Goal: Information Seeking & Learning: Learn about a topic

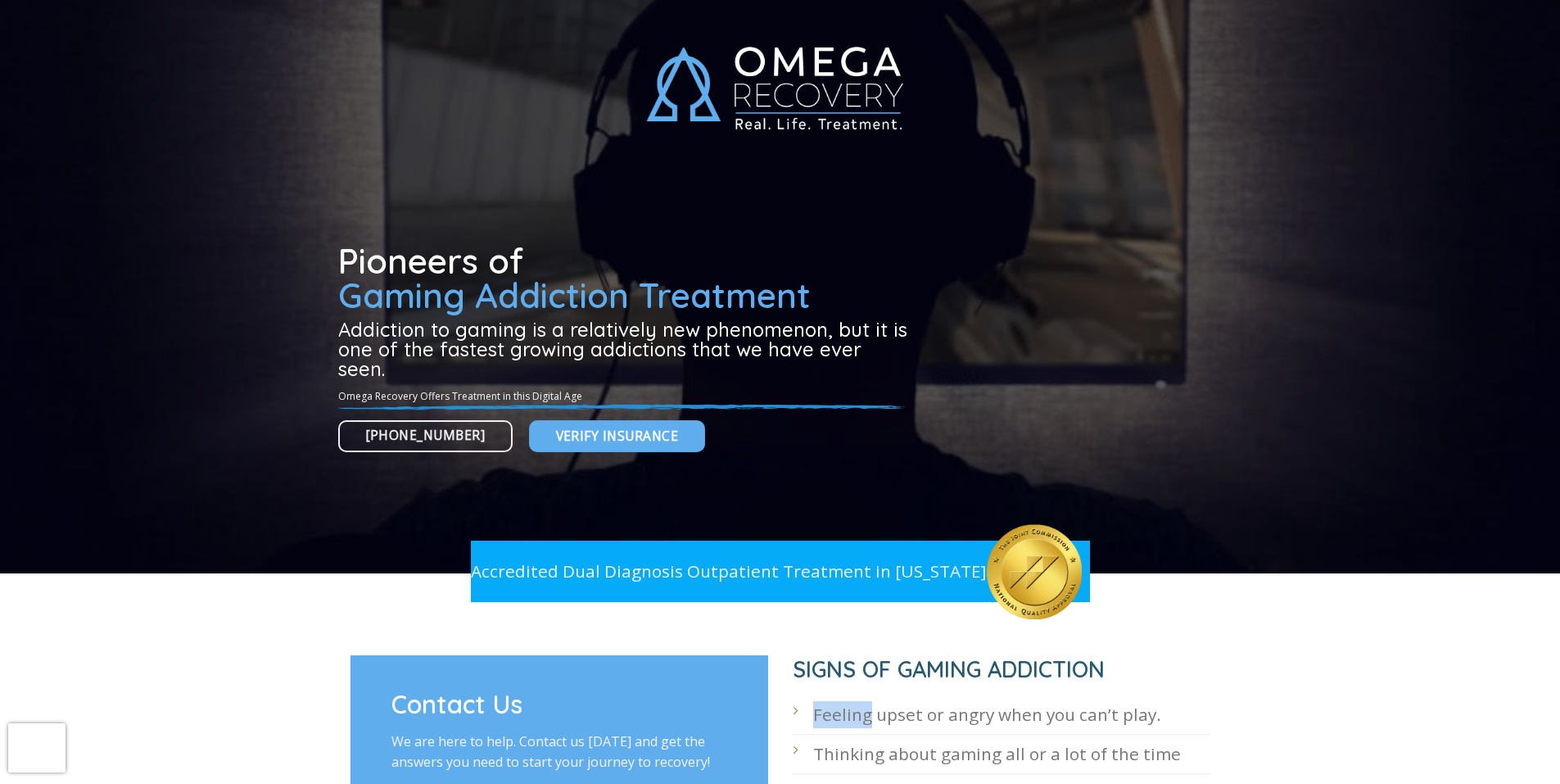
click at [213, 49] on div at bounding box center [780, 286] width 1560 height 573
click at [160, 614] on div at bounding box center [780, 626] width 1560 height 58
click at [213, 49] on div at bounding box center [780, 286] width 1560 height 573
click at [212, 50] on div at bounding box center [780, 286] width 1560 height 573
click at [212, 49] on div at bounding box center [780, 286] width 1560 height 573
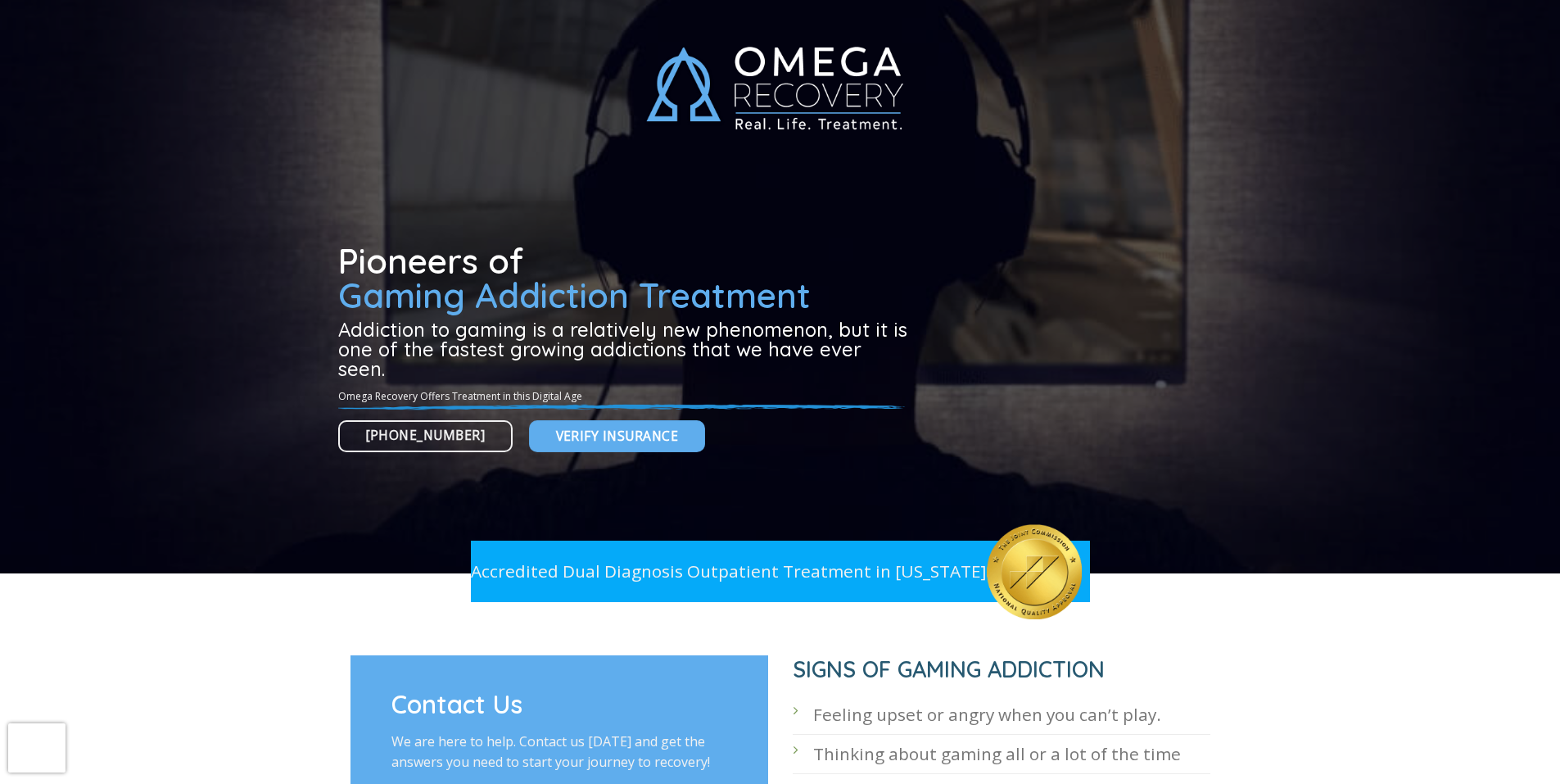
click at [211, 49] on div at bounding box center [780, 286] width 1560 height 573
click at [212, 49] on div at bounding box center [780, 286] width 1560 height 573
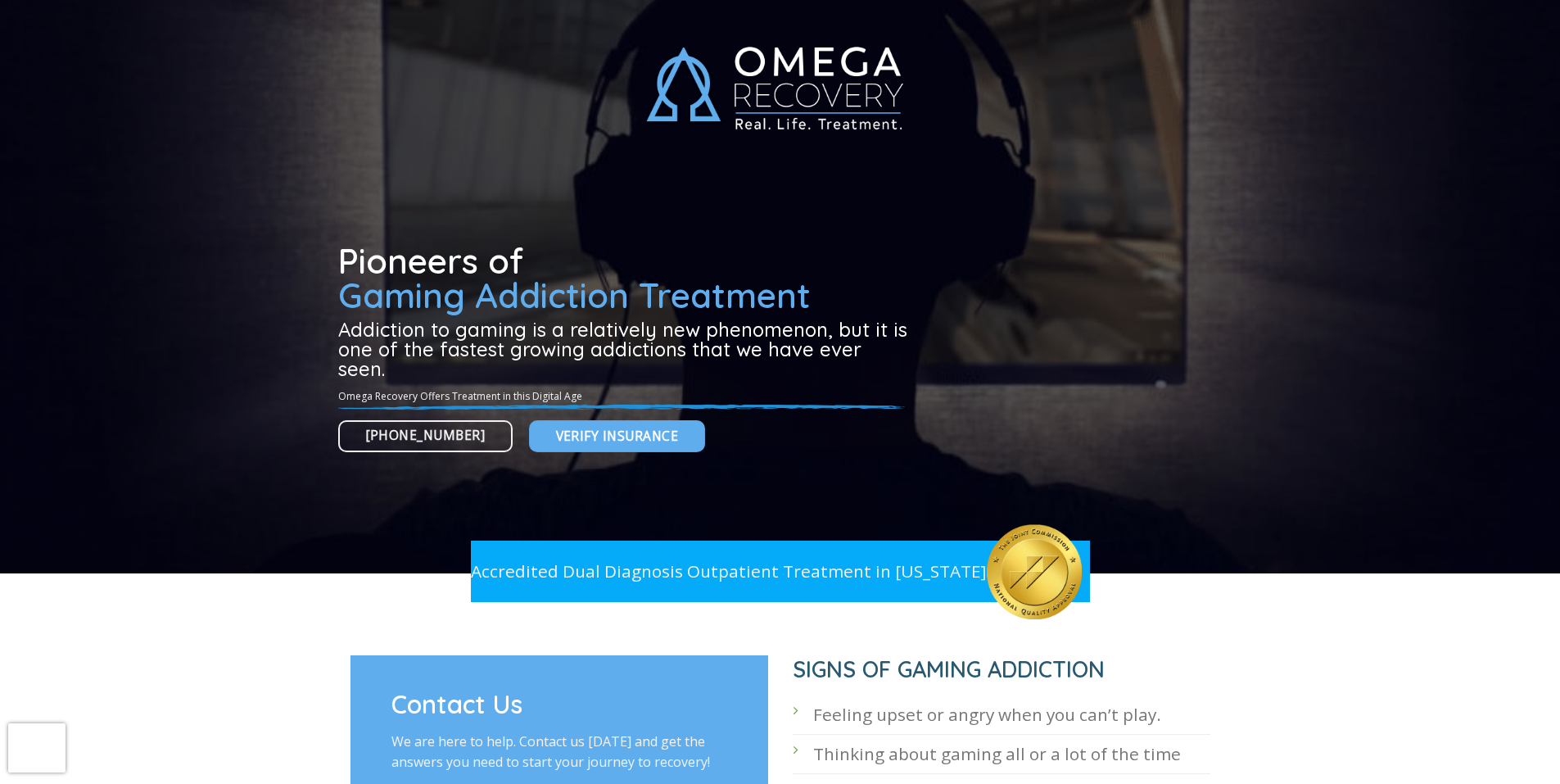
click at [212, 49] on div at bounding box center [780, 286] width 1560 height 573
click at [211, 49] on div at bounding box center [780, 286] width 1560 height 573
click at [212, 48] on div at bounding box center [780, 286] width 1560 height 573
click at [211, 50] on div at bounding box center [780, 286] width 1560 height 573
click at [212, 49] on div at bounding box center [780, 286] width 1560 height 573
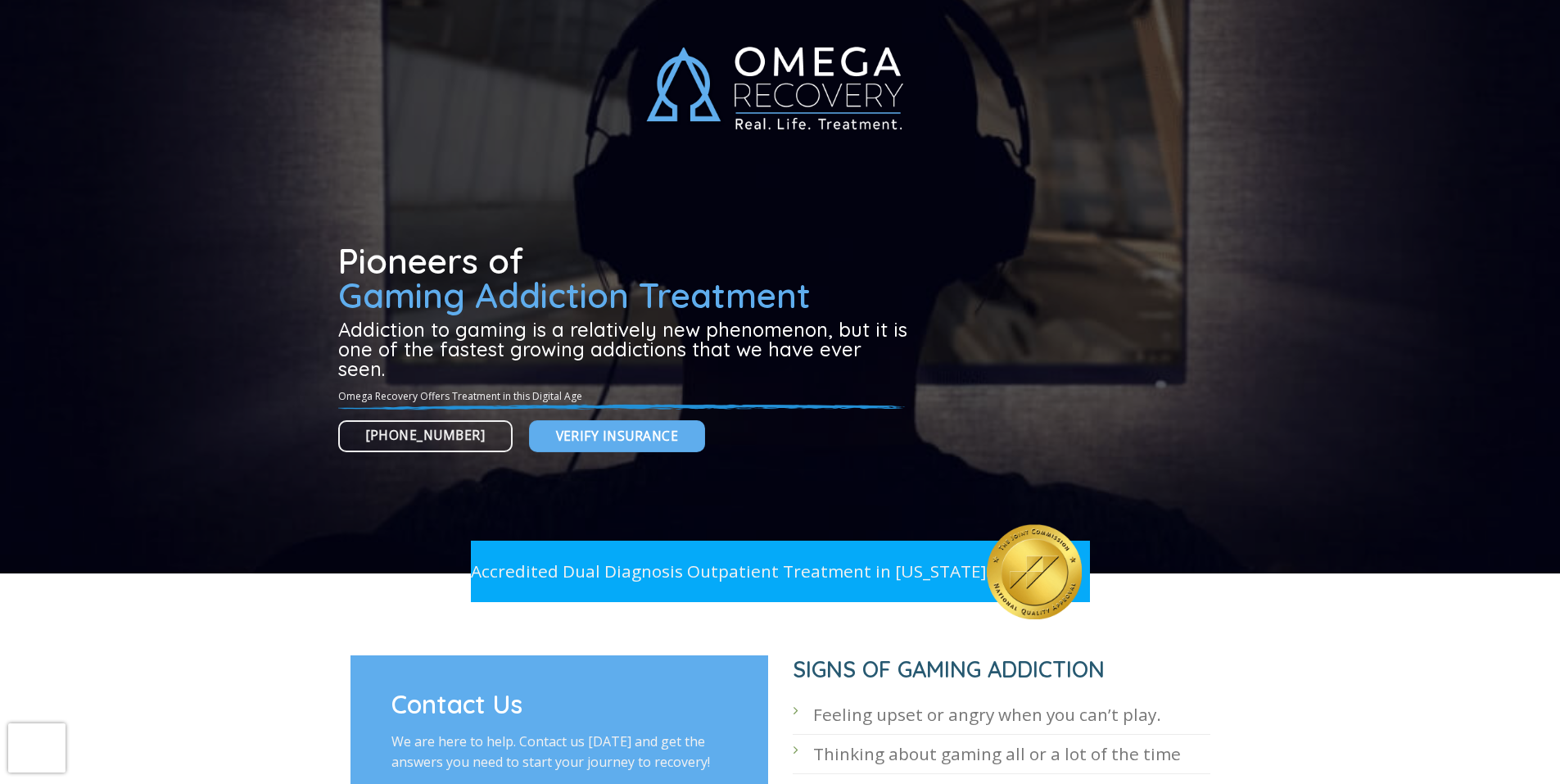
click at [212, 49] on div at bounding box center [780, 286] width 1560 height 573
click at [211, 49] on div at bounding box center [780, 286] width 1560 height 573
click at [210, 49] on div at bounding box center [780, 286] width 1560 height 573
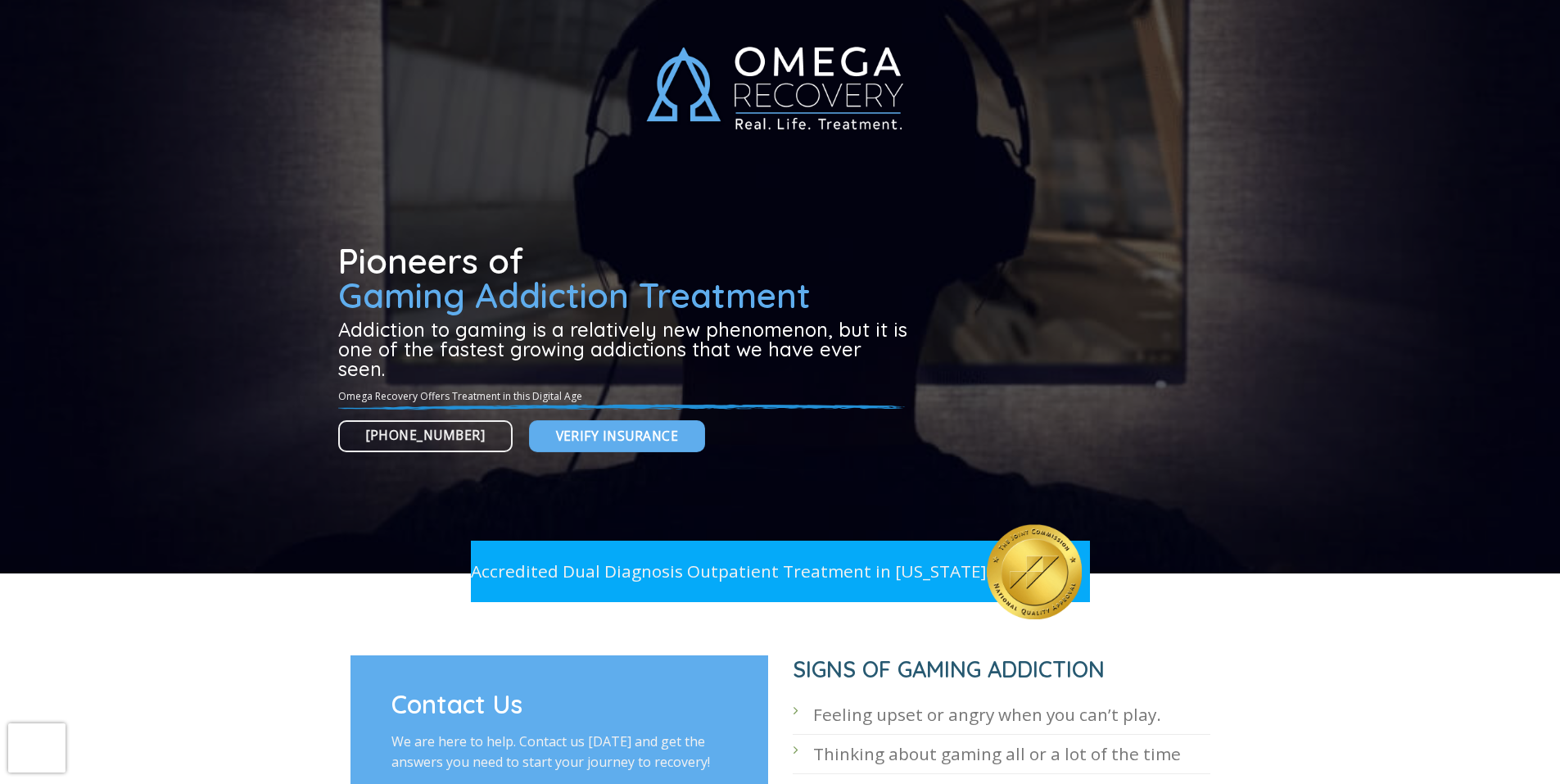
click at [210, 49] on div at bounding box center [780, 286] width 1560 height 573
click at [209, 49] on div at bounding box center [780, 286] width 1560 height 573
click at [210, 49] on div at bounding box center [780, 286] width 1560 height 573
click at [209, 49] on div at bounding box center [780, 286] width 1560 height 573
click at [210, 49] on div at bounding box center [780, 286] width 1560 height 573
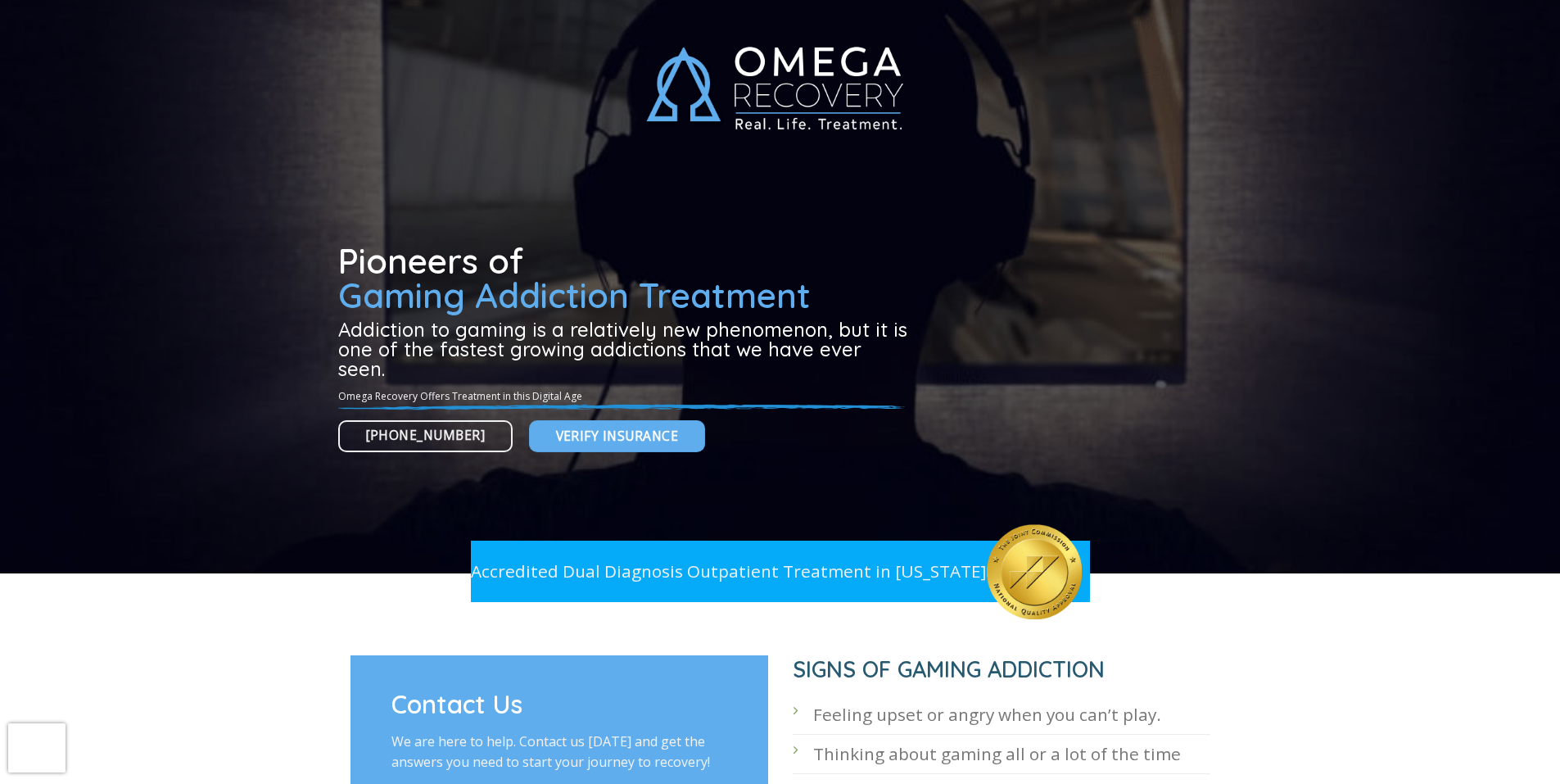
click at [210, 49] on div at bounding box center [780, 286] width 1560 height 573
click at [209, 49] on div at bounding box center [780, 286] width 1560 height 573
click at [209, 48] on div at bounding box center [780, 286] width 1560 height 573
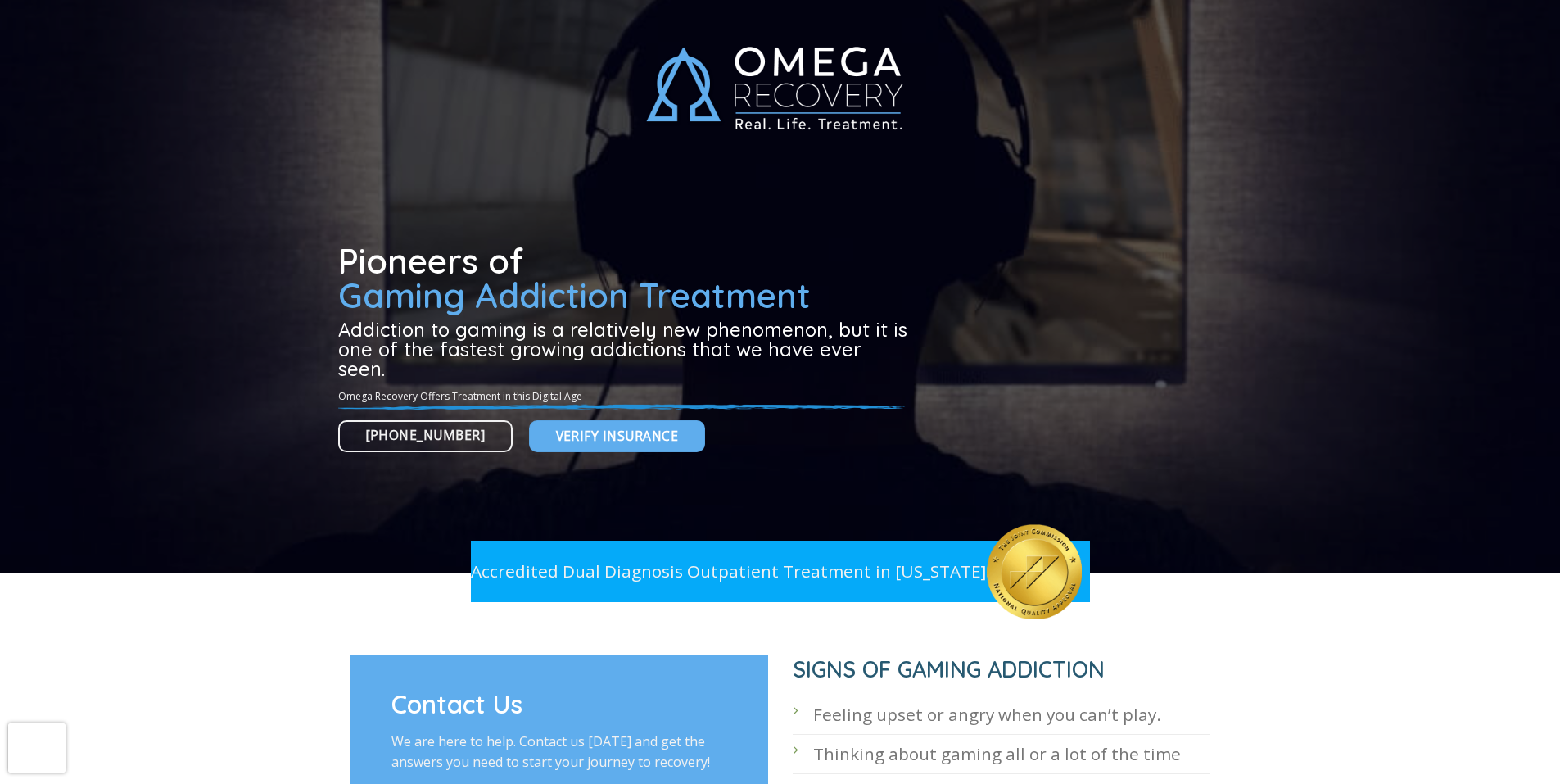
click at [209, 48] on div at bounding box center [780, 286] width 1560 height 573
click at [209, 49] on div at bounding box center [780, 286] width 1560 height 573
click at [209, 49] on div at bounding box center [780, 286] width 1560 height 573
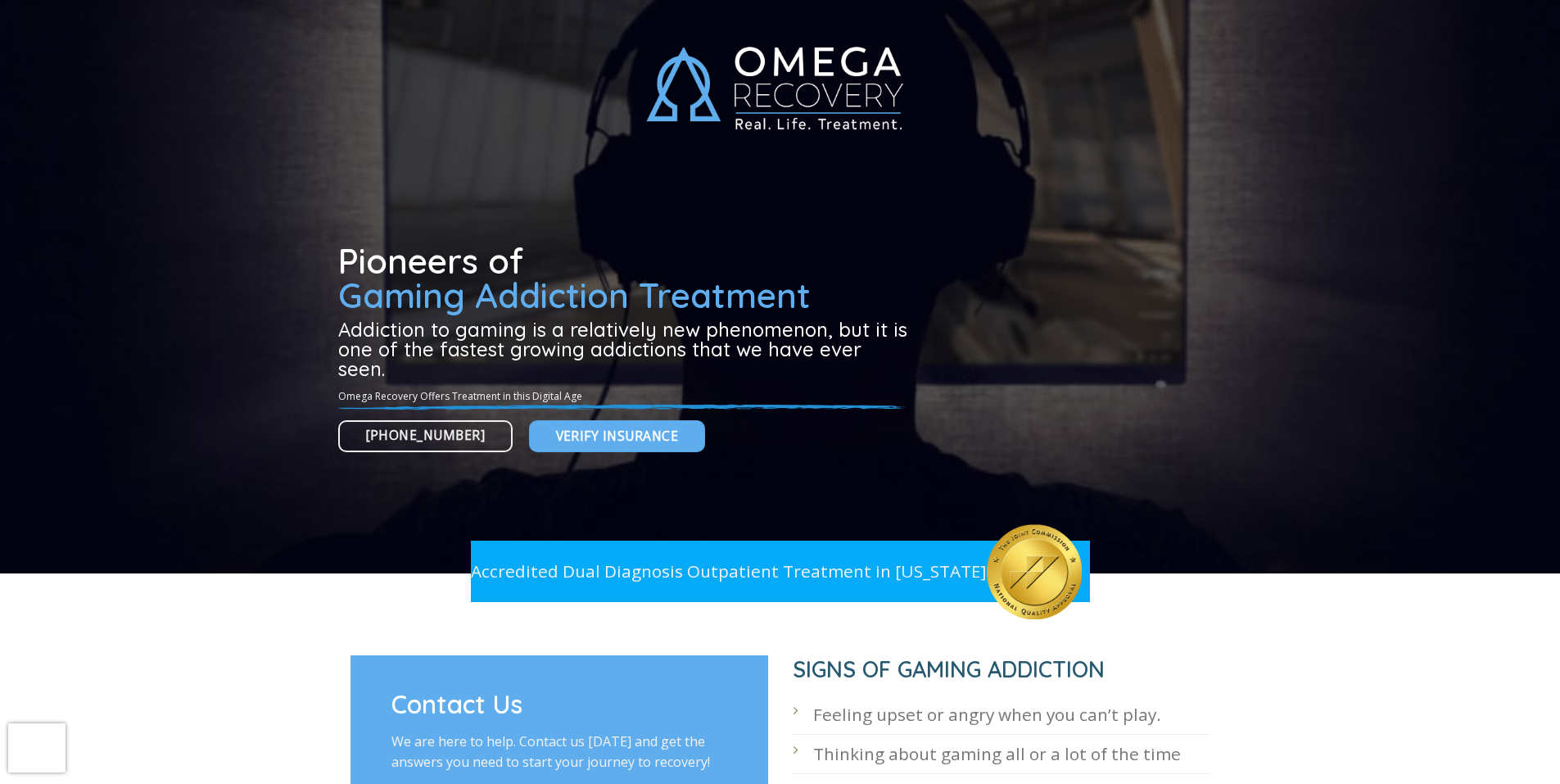
click at [209, 49] on div at bounding box center [780, 286] width 1560 height 573
click at [209, 48] on div at bounding box center [780, 286] width 1560 height 573
click at [208, 49] on div at bounding box center [780, 286] width 1560 height 573
click at [209, 48] on div at bounding box center [780, 286] width 1560 height 573
